Goal: Find contact information: Find contact information

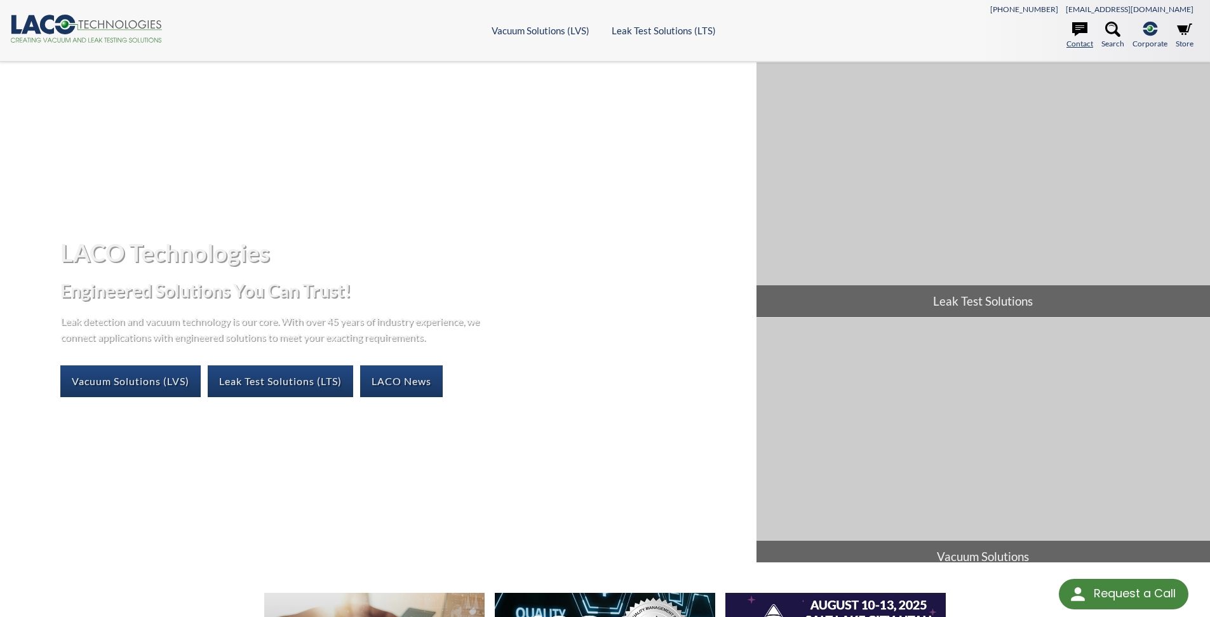
click at [1078, 27] on icon at bounding box center [1079, 29] width 15 height 14
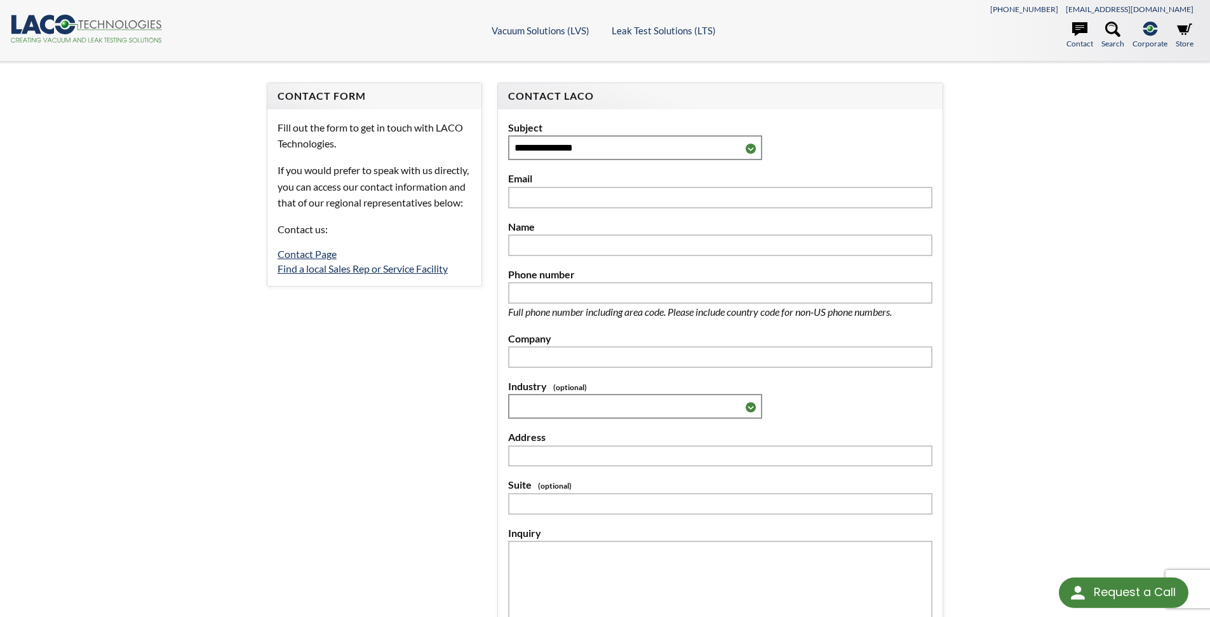
select select "Language Translate Widget"
click at [363, 274] on link "Find a local Sales Rep or Service Facility" at bounding box center [363, 268] width 170 height 12
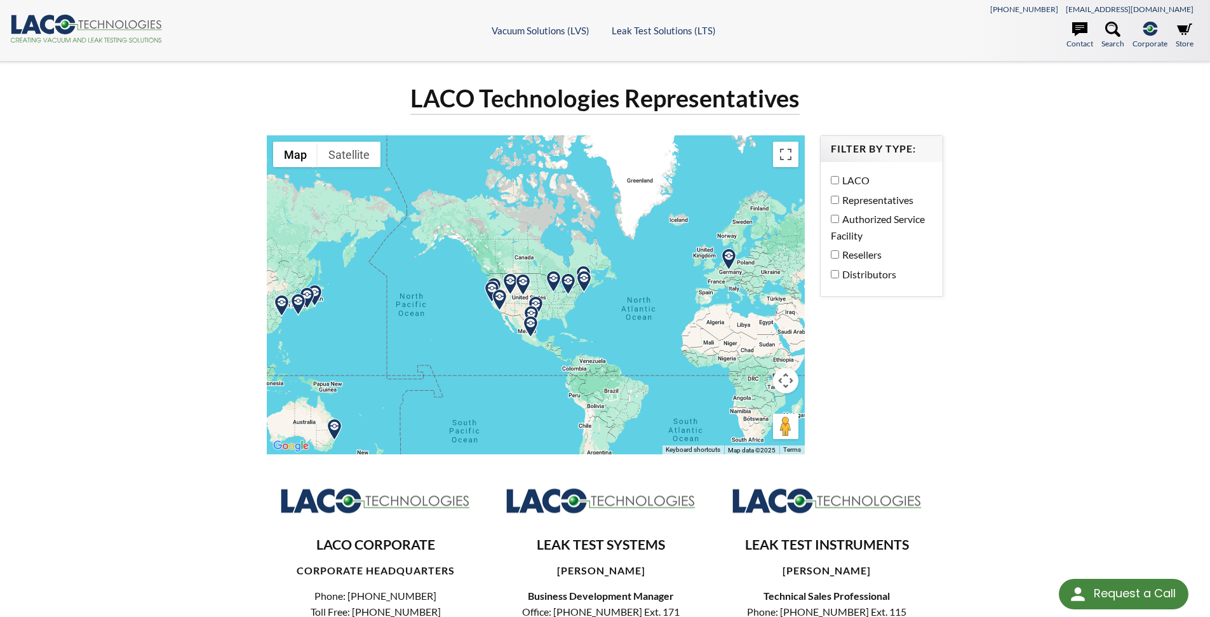
click at [524, 285] on img at bounding box center [523, 285] width 22 height 22
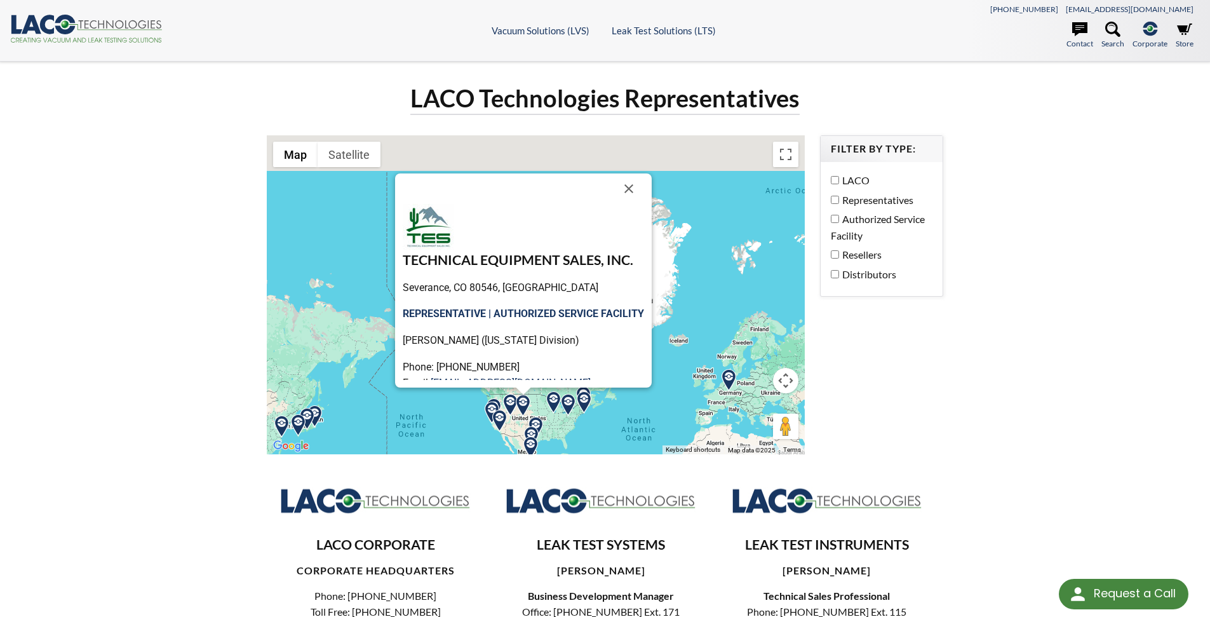
click at [495, 415] on img at bounding box center [500, 421] width 22 height 22
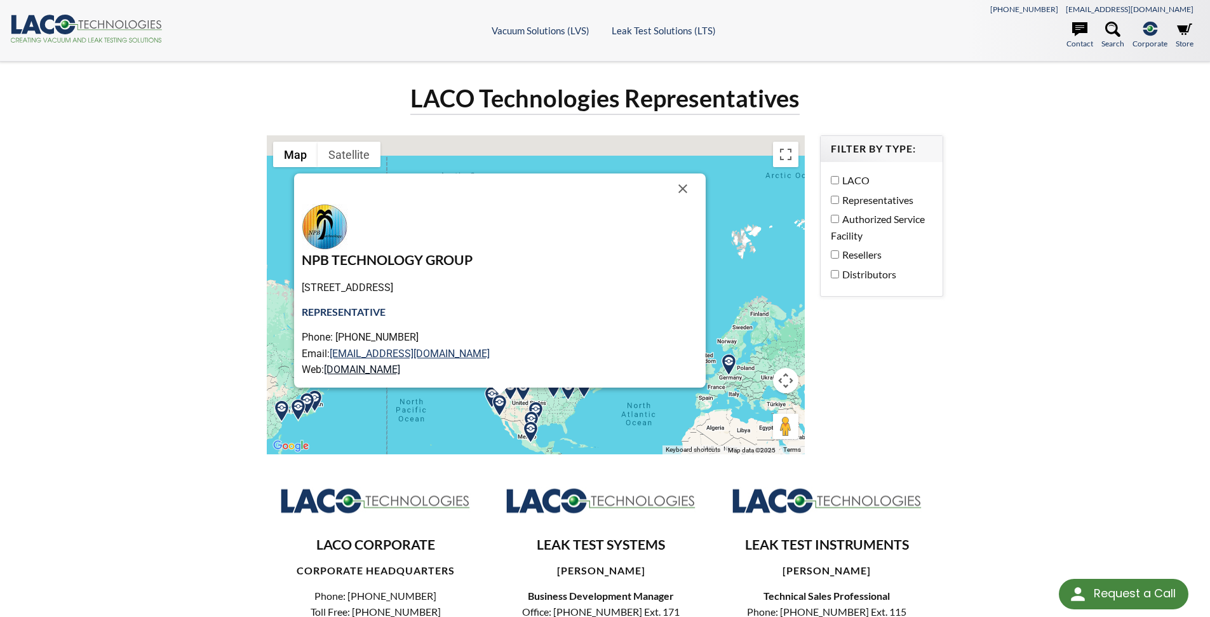
click at [400, 367] on link "www.npbtech.com" at bounding box center [362, 369] width 76 height 12
